Goal: Task Accomplishment & Management: Manage account settings

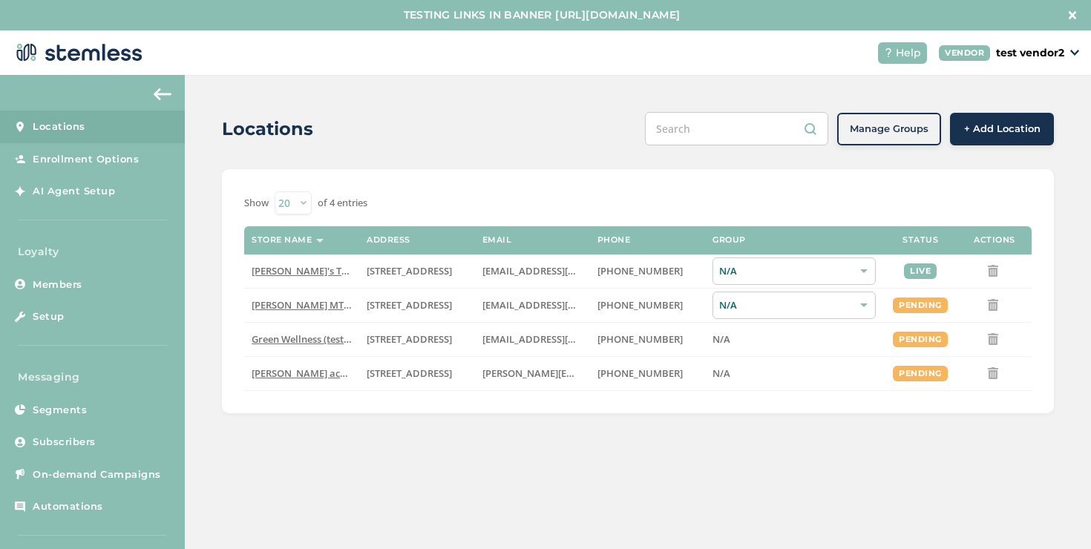
click at [252, 450] on div "Locations Manage Groups + Add Location Show 20 50 100 of 4 entries Store name A…" at bounding box center [638, 327] width 906 height 505
